Goal: Find specific fact: Find specific fact

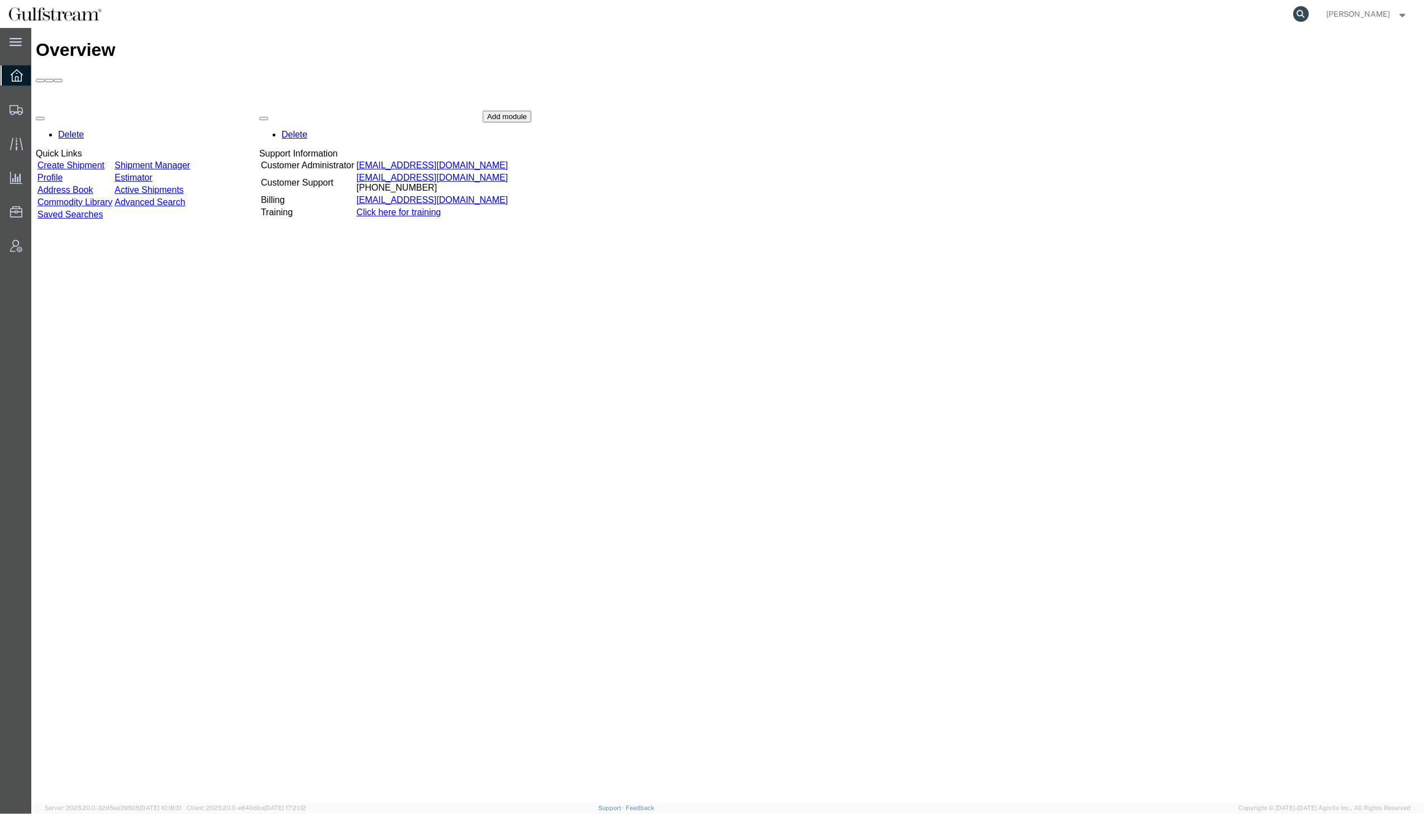
click at [1309, 9] on icon at bounding box center [1302, 14] width 16 height 16
click at [1161, 7] on input "search" at bounding box center [1124, 14] width 340 height 27
type input "1z14e08a0140076749"
click at [1309, 14] on icon at bounding box center [1302, 14] width 16 height 16
